Goal: Find specific page/section: Find specific page/section

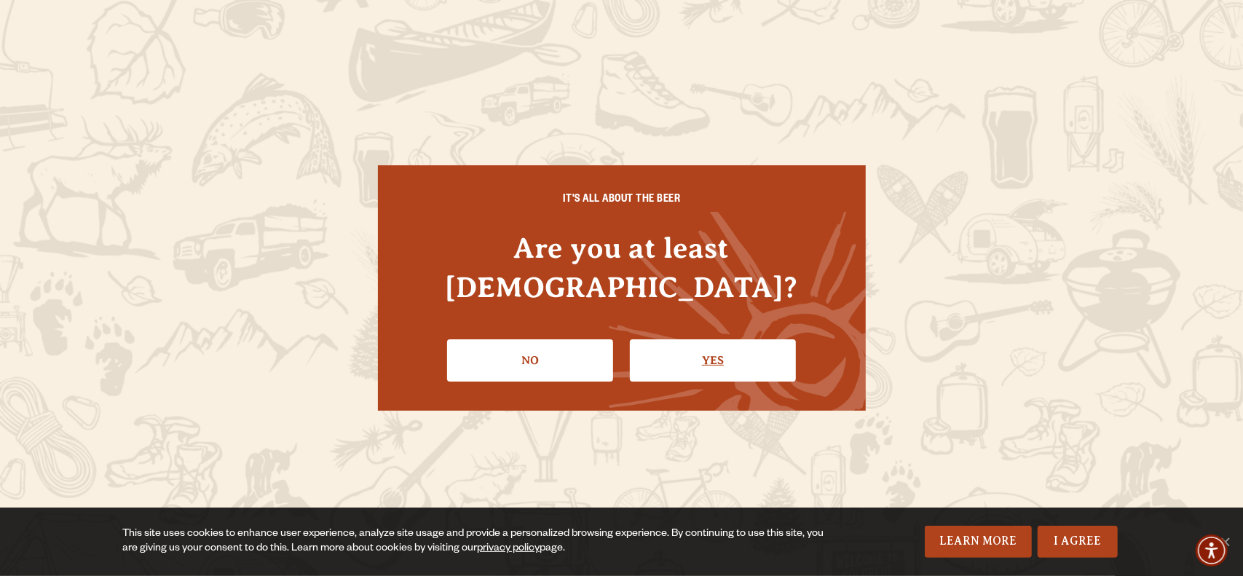
click at [660, 339] on link "Yes" at bounding box center [713, 360] width 166 height 42
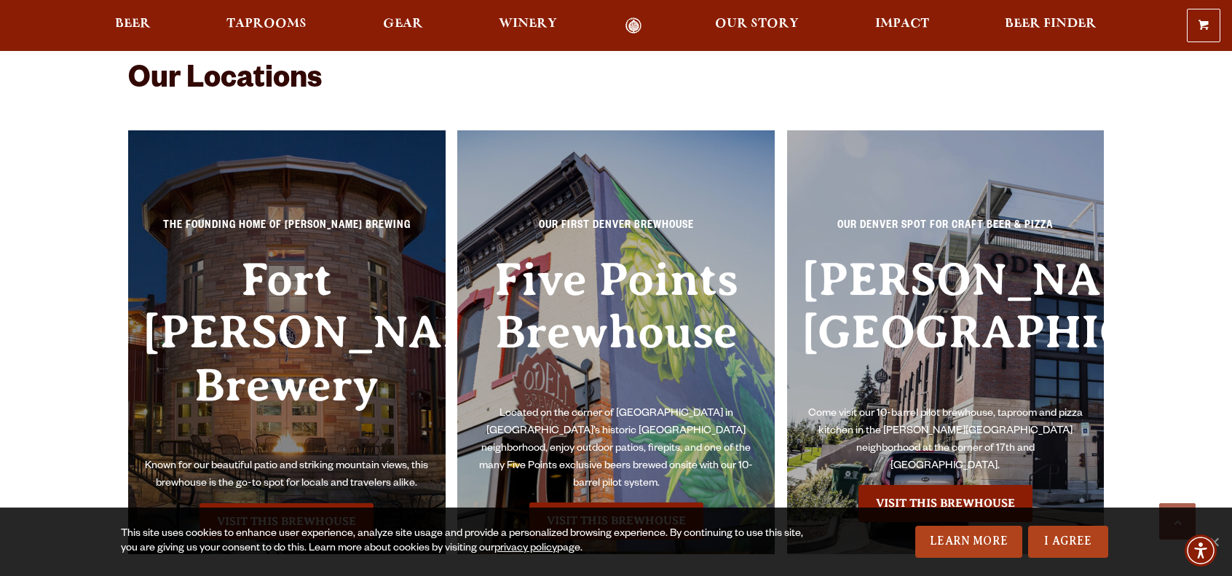
scroll to position [3205, 0]
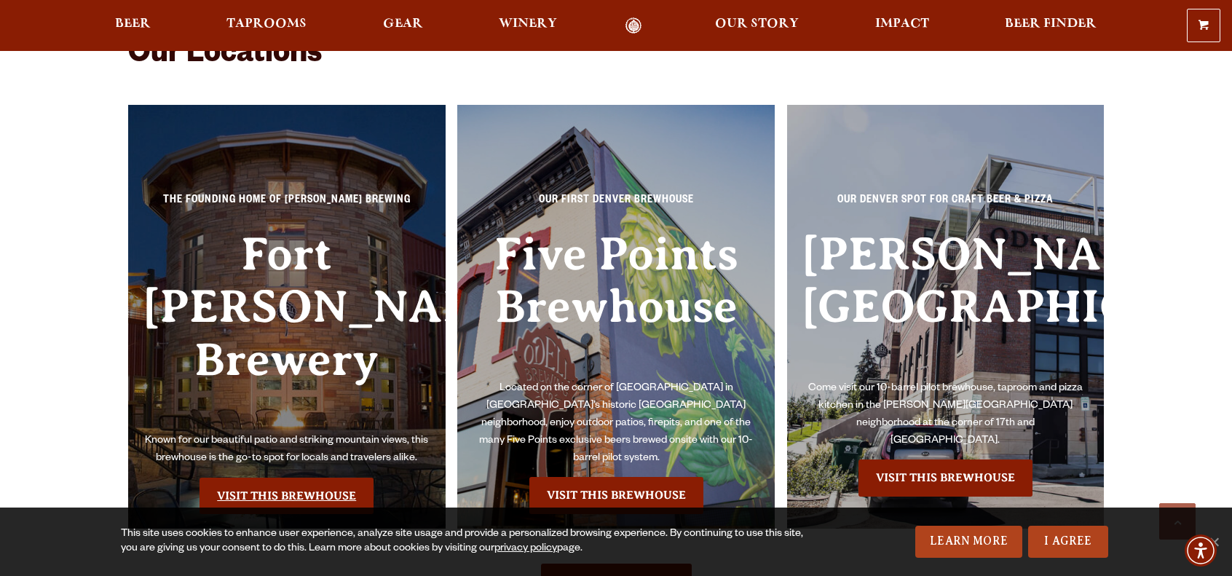
click at [327, 478] on link "Visit this Brewhouse" at bounding box center [287, 496] width 174 height 36
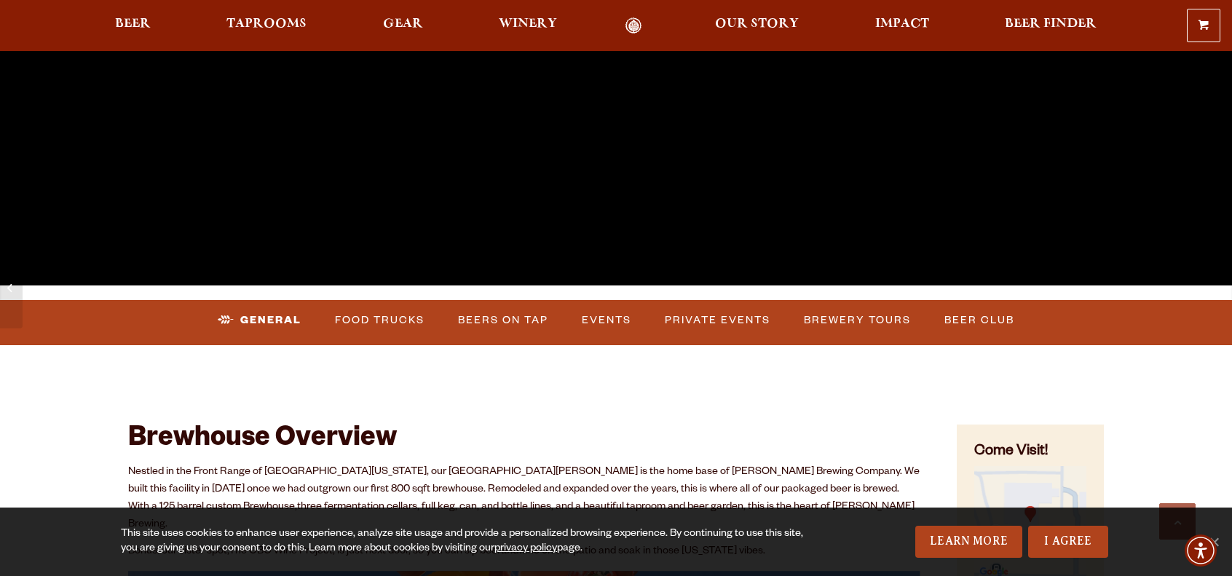
scroll to position [466, 0]
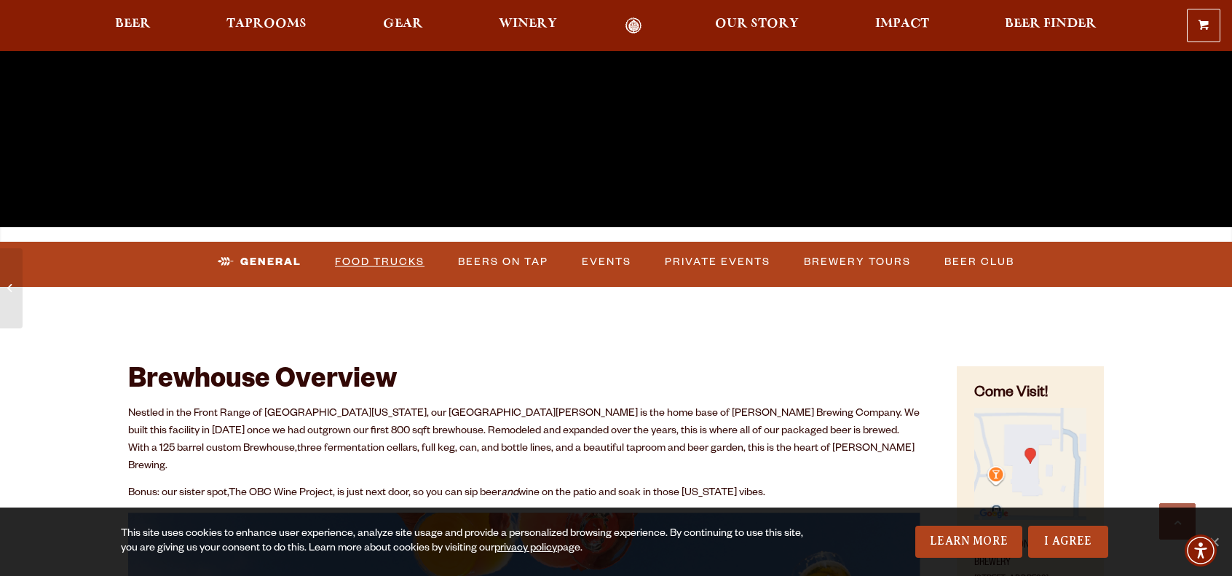
click at [374, 253] on link "Food Trucks" at bounding box center [379, 261] width 101 height 33
click at [540, 368] on h2 "Brewhouse Overview" at bounding box center [524, 382] width 792 height 32
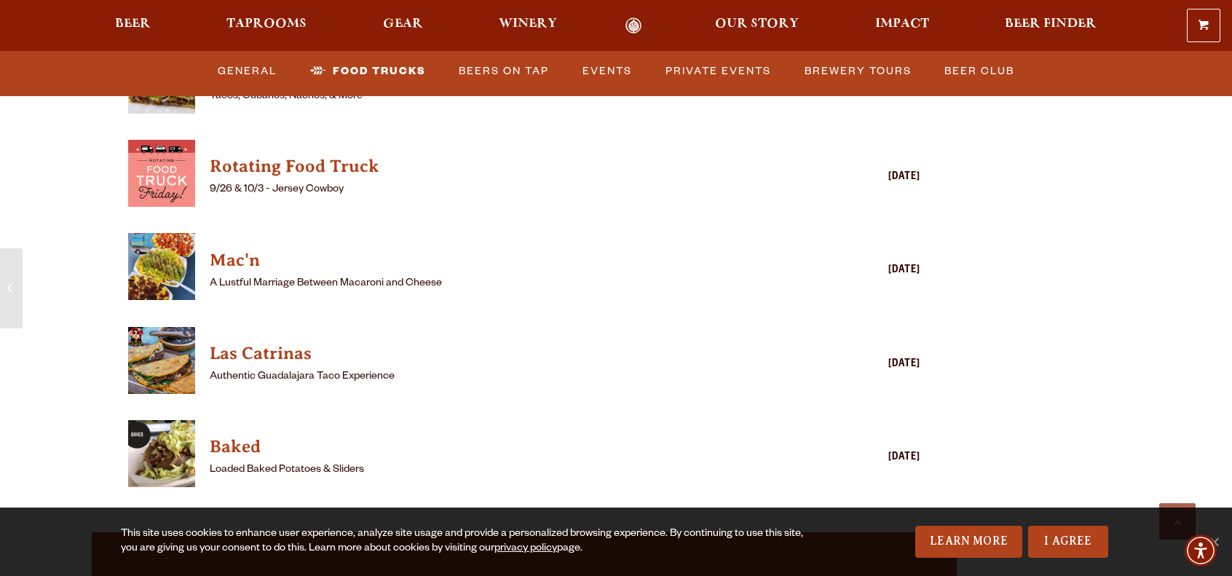
scroll to position [4078, 0]
